Goal: Navigation & Orientation: Find specific page/section

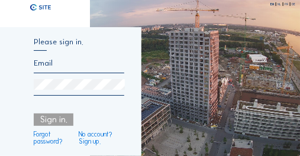
type input "royerssluis@civielroyerssluis.be"
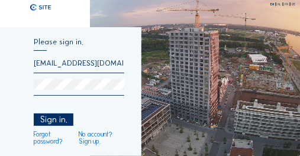
click at [57, 123] on div "Sign in." at bounding box center [54, 120] width 40 height 12
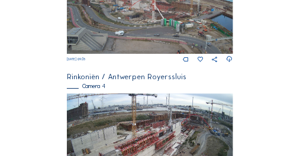
scroll to position [529, 0]
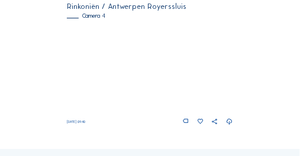
scroll to position [631, 0]
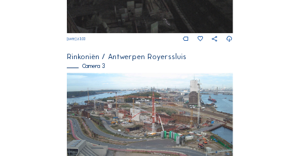
scroll to position [509, 0]
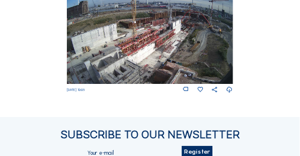
scroll to position [667, 0]
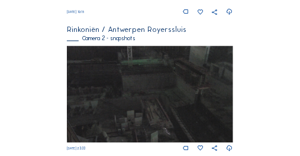
scroll to position [311, 0]
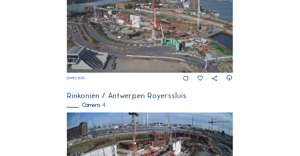
scroll to position [536, 0]
